Goal: Information Seeking & Learning: Find specific fact

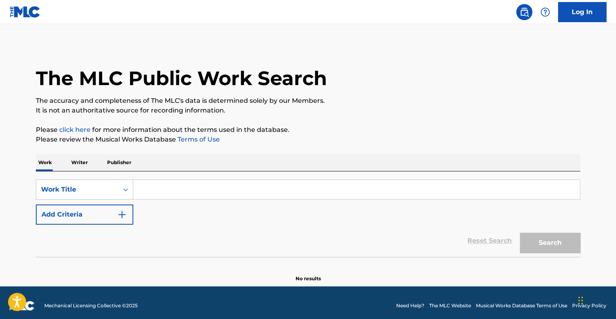
click at [156, 189] on input "Search Form" at bounding box center [356, 189] width 447 height 19
type input "shy"
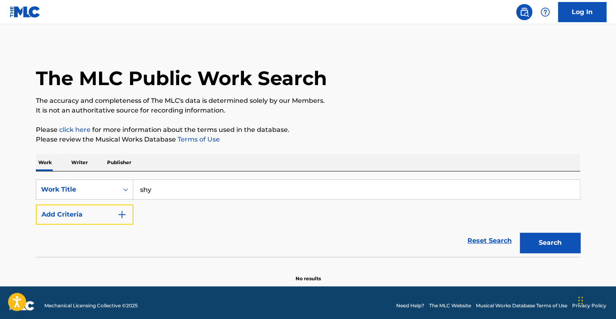
click at [36, 204] on button "Add Criteria" at bounding box center [85, 214] width 98 height 20
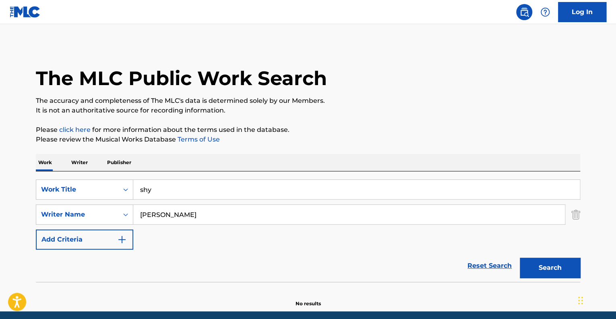
type input "[PERSON_NAME]"
click at [520, 257] on button "Search" at bounding box center [550, 267] width 60 height 20
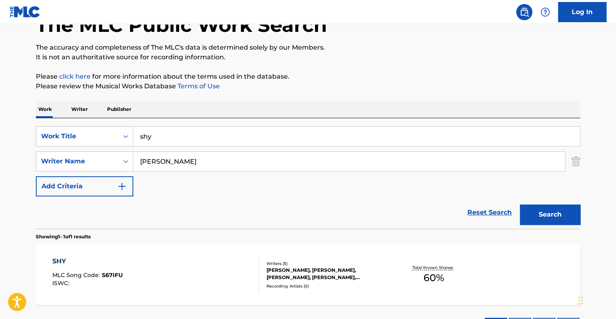
scroll to position [119, 0]
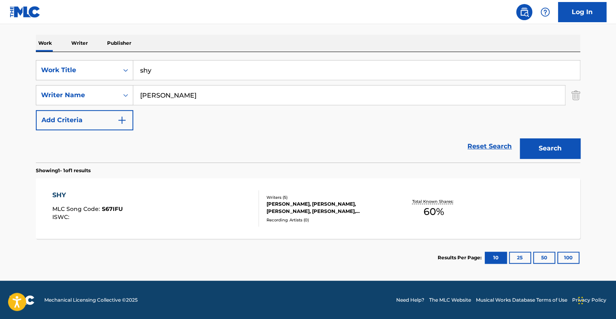
click at [172, 203] on div "SHY MLC Song Code : S67IFU ISWC :" at bounding box center [155, 208] width 207 height 36
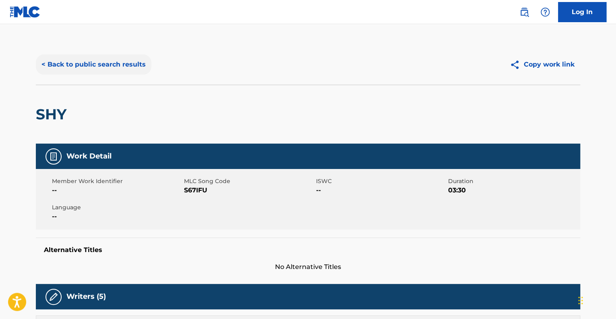
click at [64, 68] on button "< Back to public search results" at bounding box center [94, 64] width 116 height 20
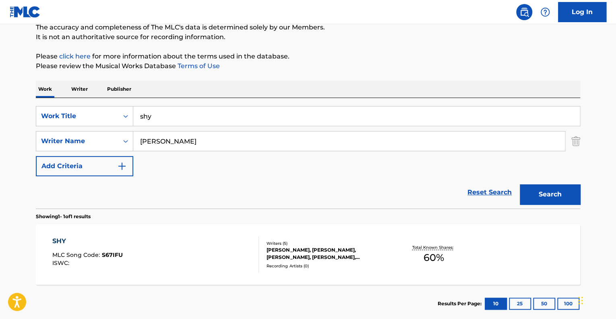
drag, startPoint x: 178, startPoint y: 122, endPoint x: 30, endPoint y: 124, distance: 147.9
click at [30, 124] on div "The MLC Public Work Search The accuracy and completeness of The MLC's data is d…" at bounding box center [308, 146] width 564 height 351
type input "best for me"
type input "erivo"
click at [520, 184] on button "Search" at bounding box center [550, 194] width 60 height 20
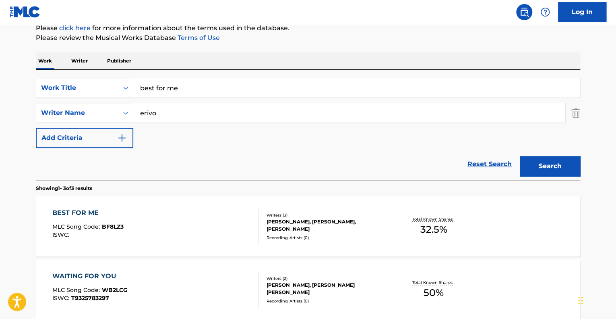
scroll to position [114, 0]
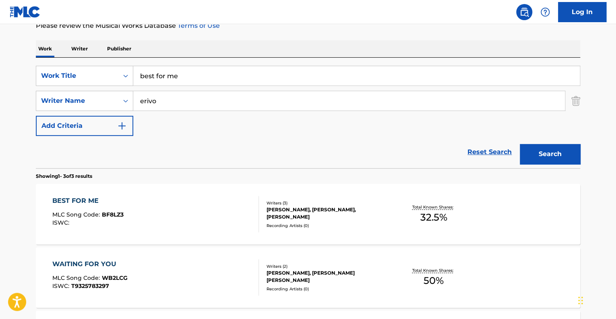
click at [222, 214] on div "BEST FOR ME MLC Song Code : BF8LZ3 ISWC :" at bounding box center [155, 214] width 207 height 36
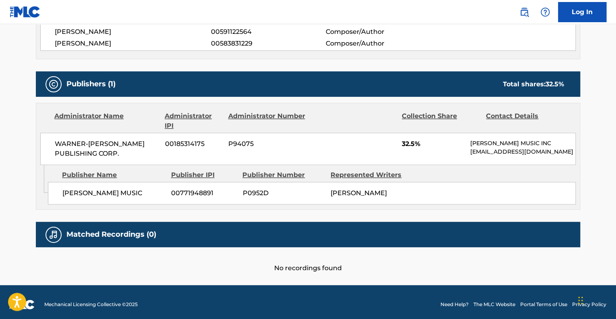
scroll to position [282, 0]
